Goal: Information Seeking & Learning: Learn about a topic

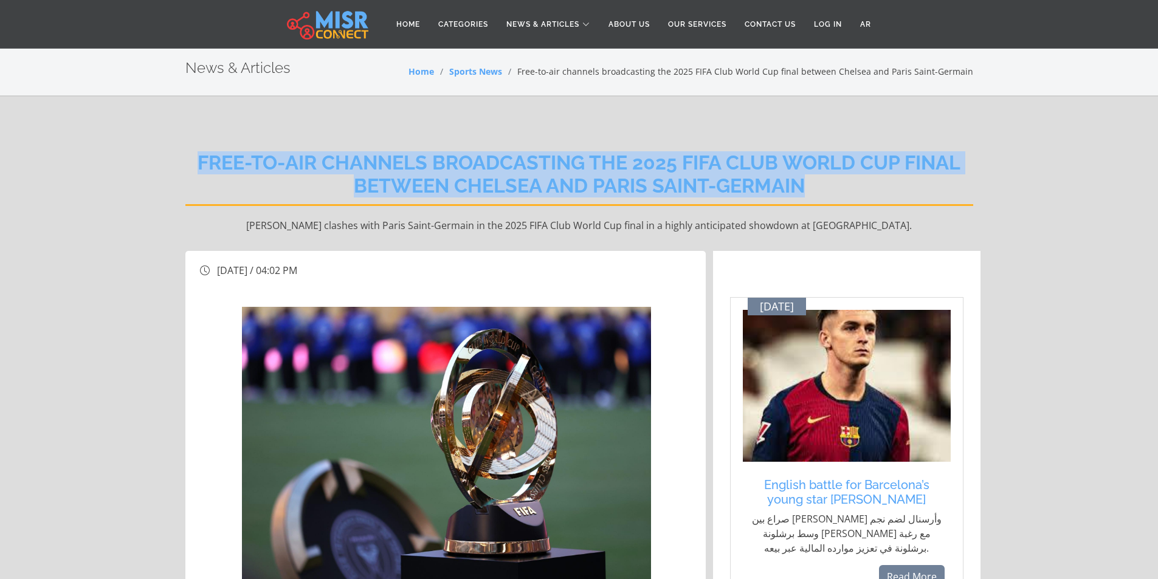
drag, startPoint x: 160, startPoint y: 166, endPoint x: 867, endPoint y: 178, distance: 707.6
copy h2 "Free-to-air channels broadcasting the 2025 FIFA Club World Cup final between Ch…"
click at [495, 71] on link "Sports News" at bounding box center [475, 72] width 53 height 12
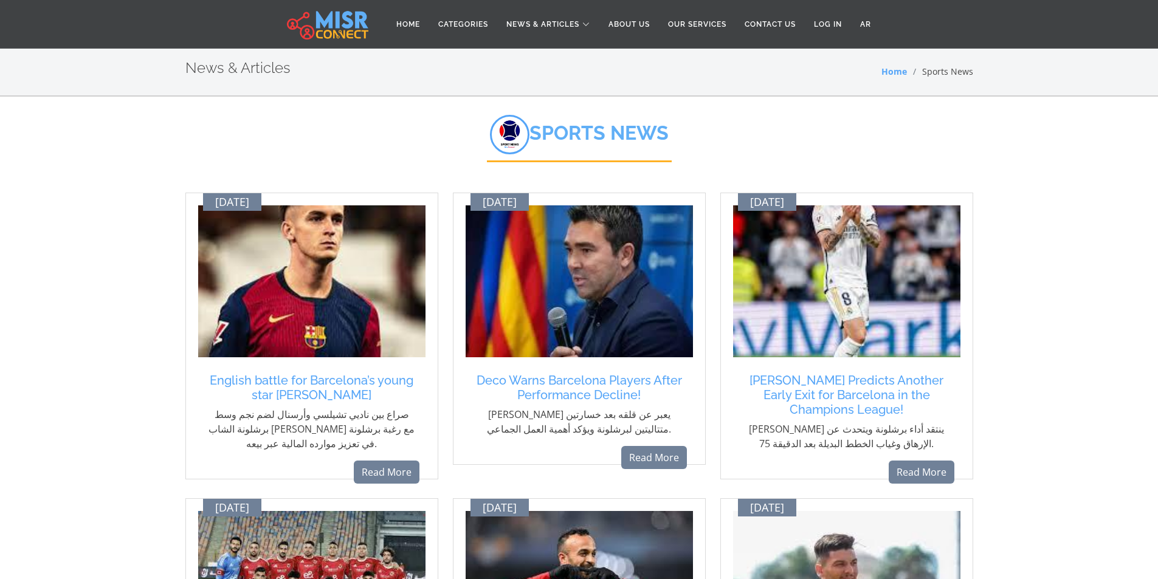
drag, startPoint x: 1096, startPoint y: 235, endPoint x: 1050, endPoint y: 43, distance: 198.0
click at [471, 21] on link "Categories" at bounding box center [463, 24] width 68 height 23
